Goal: Task Accomplishment & Management: Complete application form

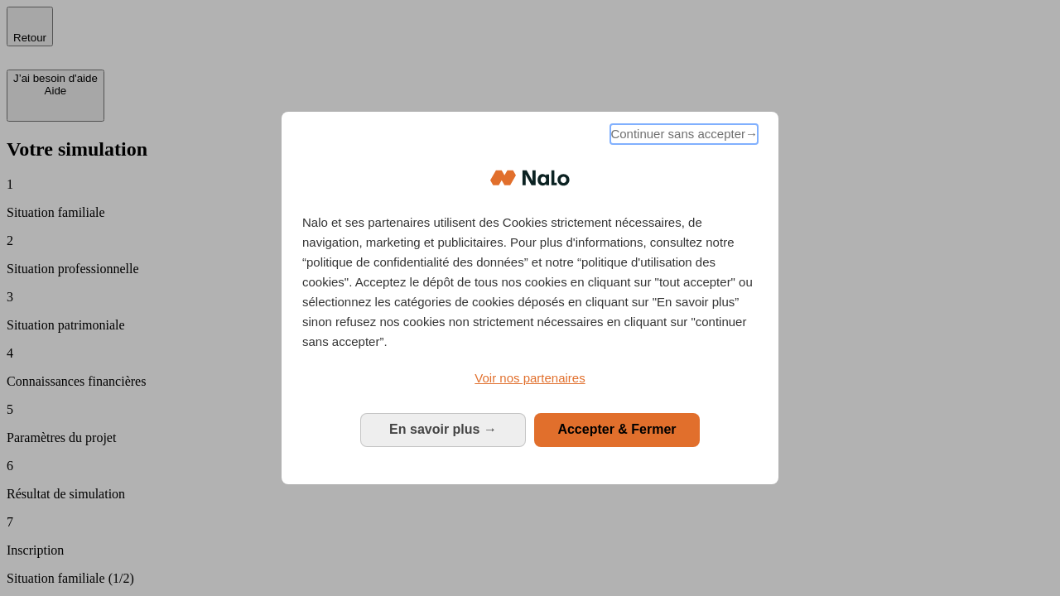
click at [682, 137] on span "Continuer sans accepter →" at bounding box center [683, 134] width 147 height 20
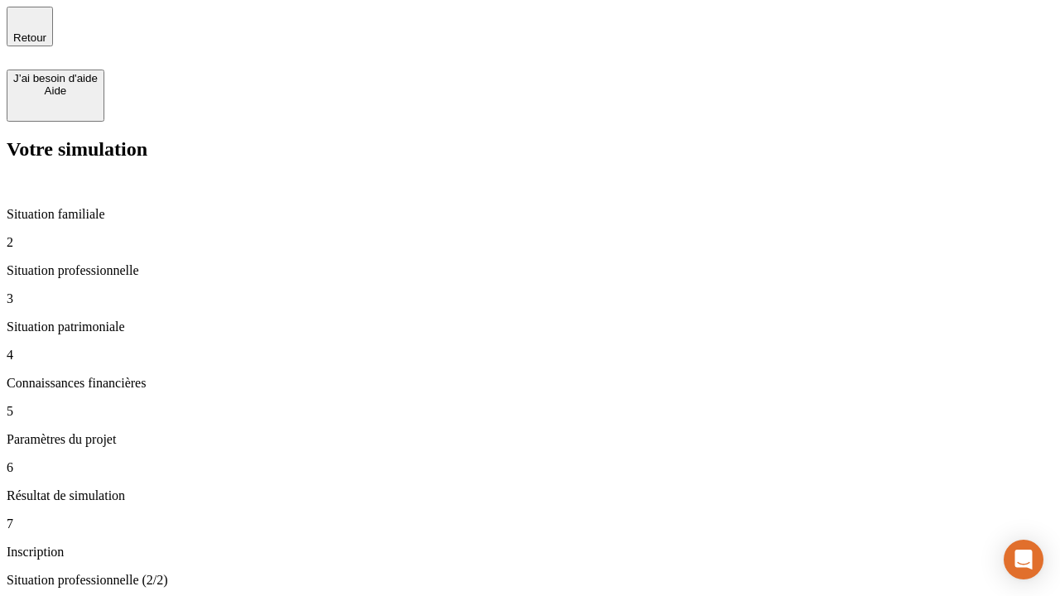
type input "30 000"
type input "1 000"
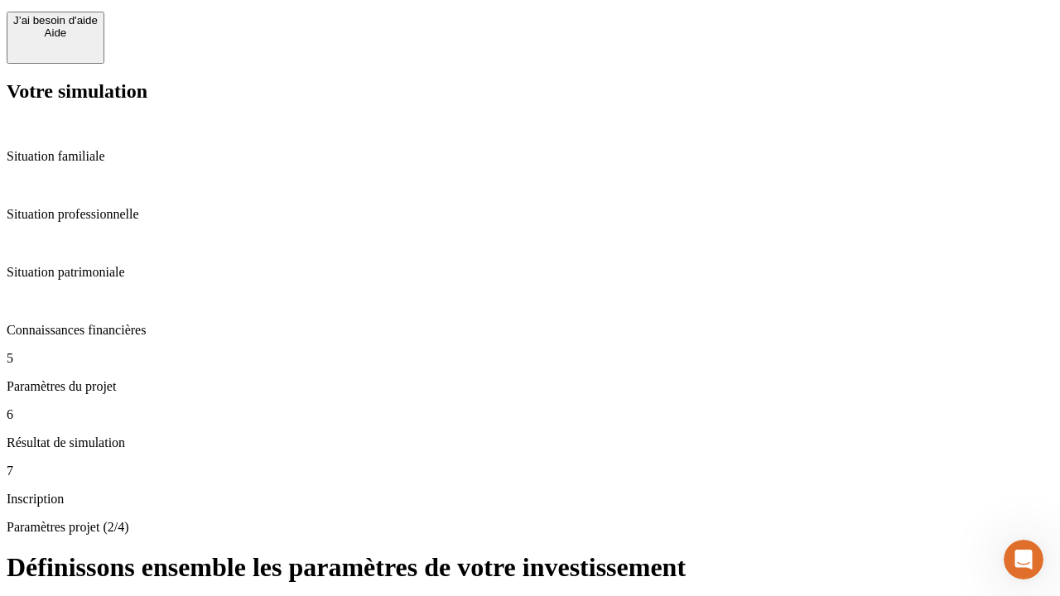
type input "40"
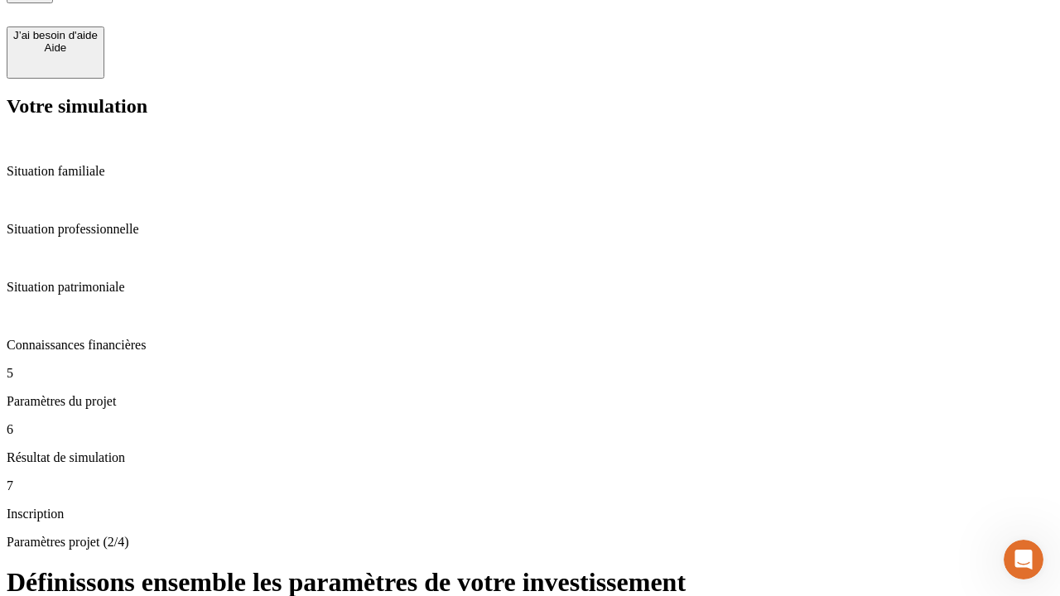
type input "200 000"
type input "640"
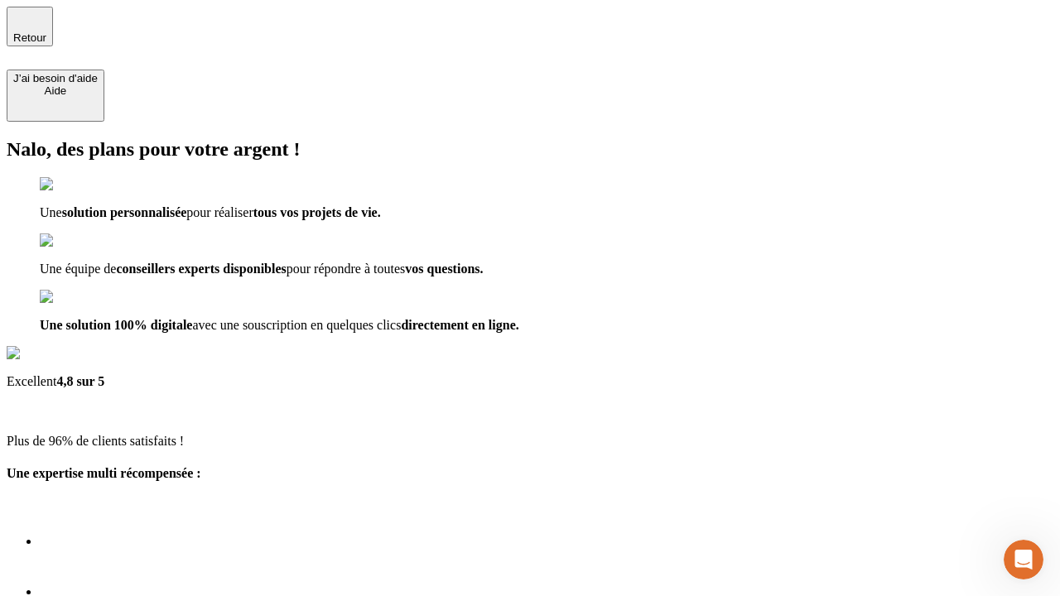
type input "[EMAIL_ADDRESS][DOMAIN_NAME]"
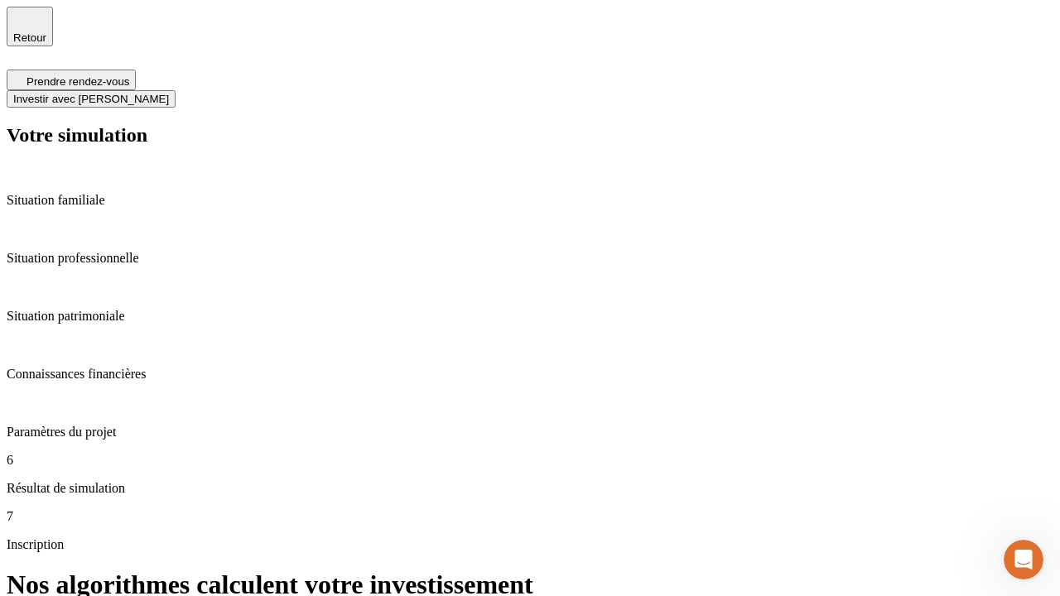
click at [169, 93] on span "Investir avec [PERSON_NAME]" at bounding box center [91, 99] width 156 height 12
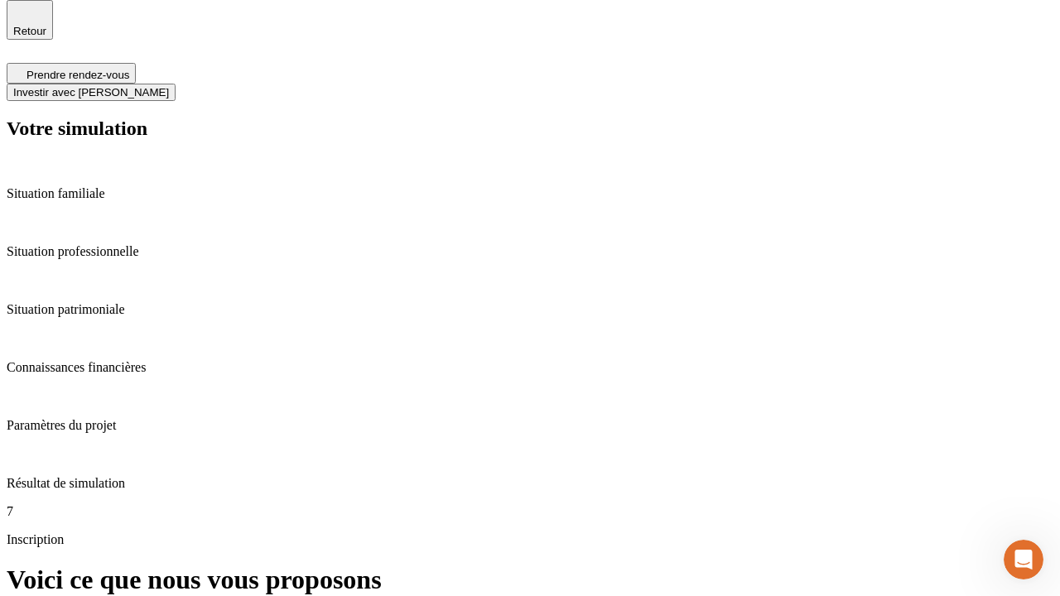
scroll to position [5, 0]
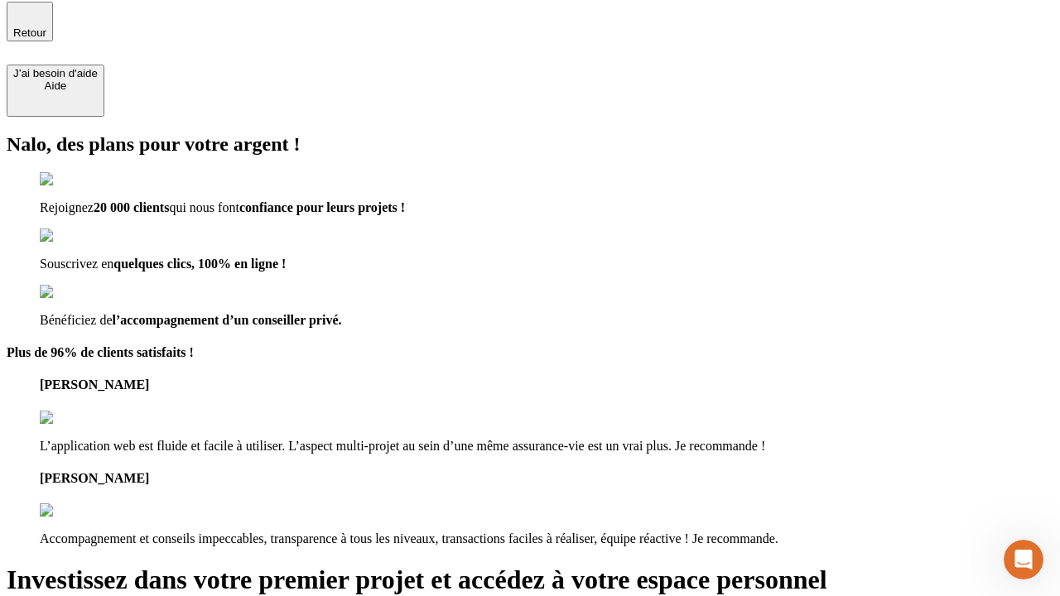
type input "[PERSON_NAME][EMAIL_ADDRESS][DOMAIN_NAME]"
